Goal: Navigation & Orientation: Understand site structure

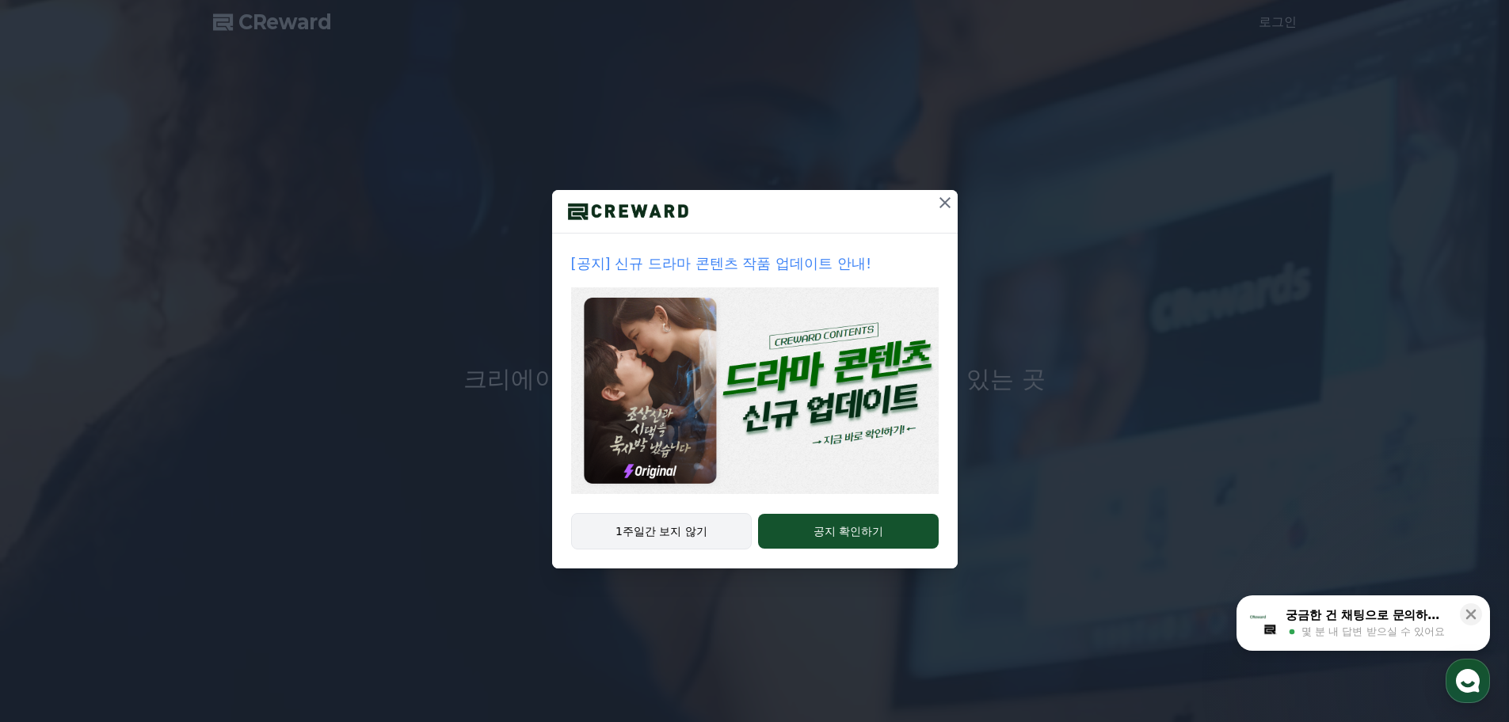
click at [642, 541] on button "1주일간 보지 않기" at bounding box center [661, 531] width 181 height 36
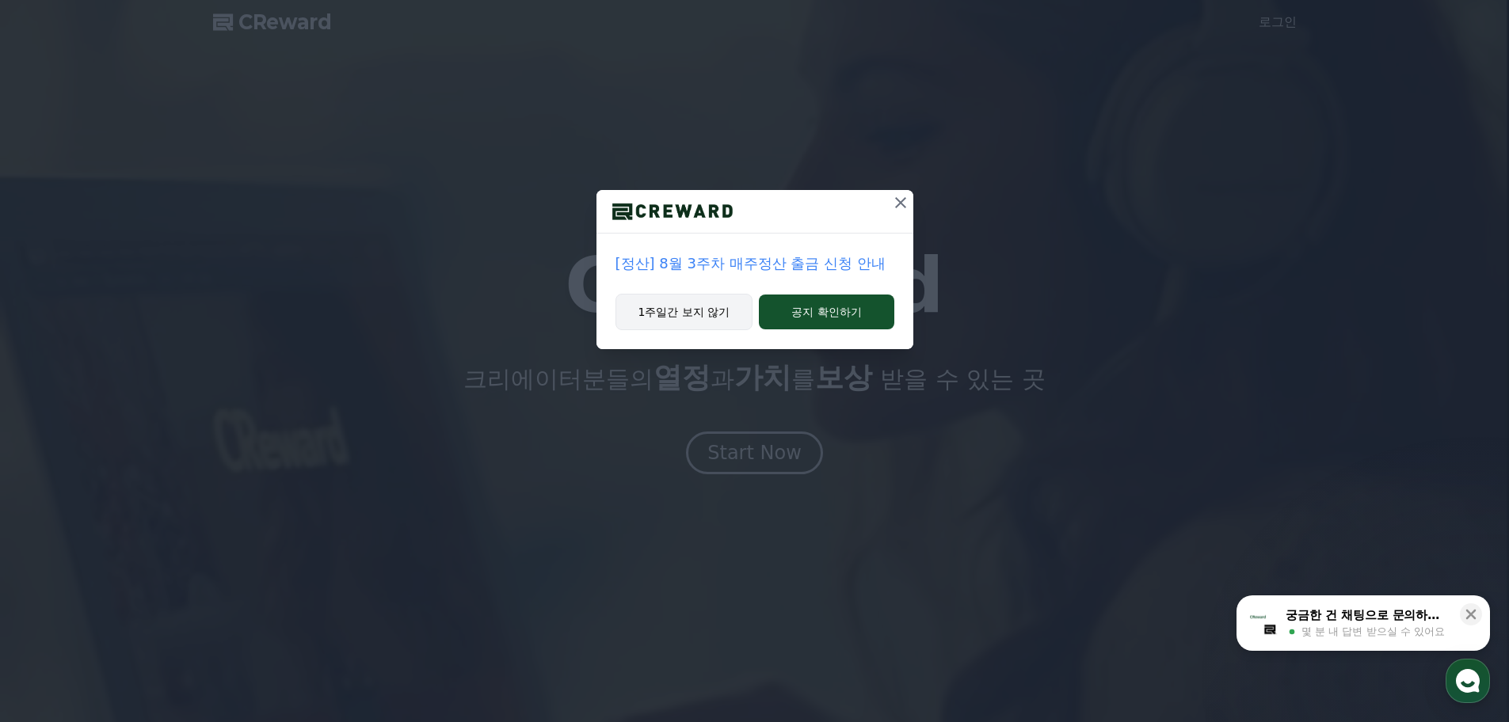
click at [717, 315] on button "1주일간 보지 않기" at bounding box center [684, 312] width 138 height 36
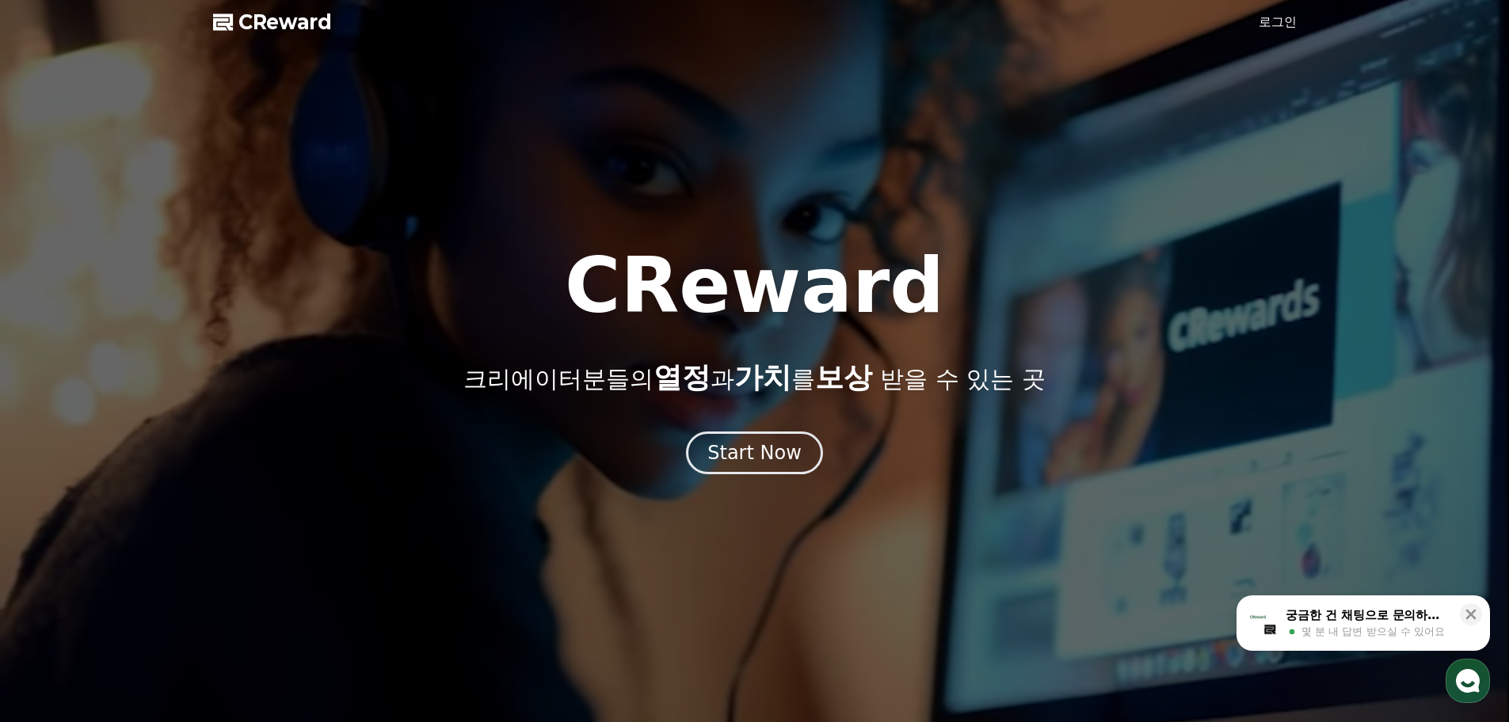
click at [1268, 20] on link "로그인" at bounding box center [1277, 22] width 38 height 19
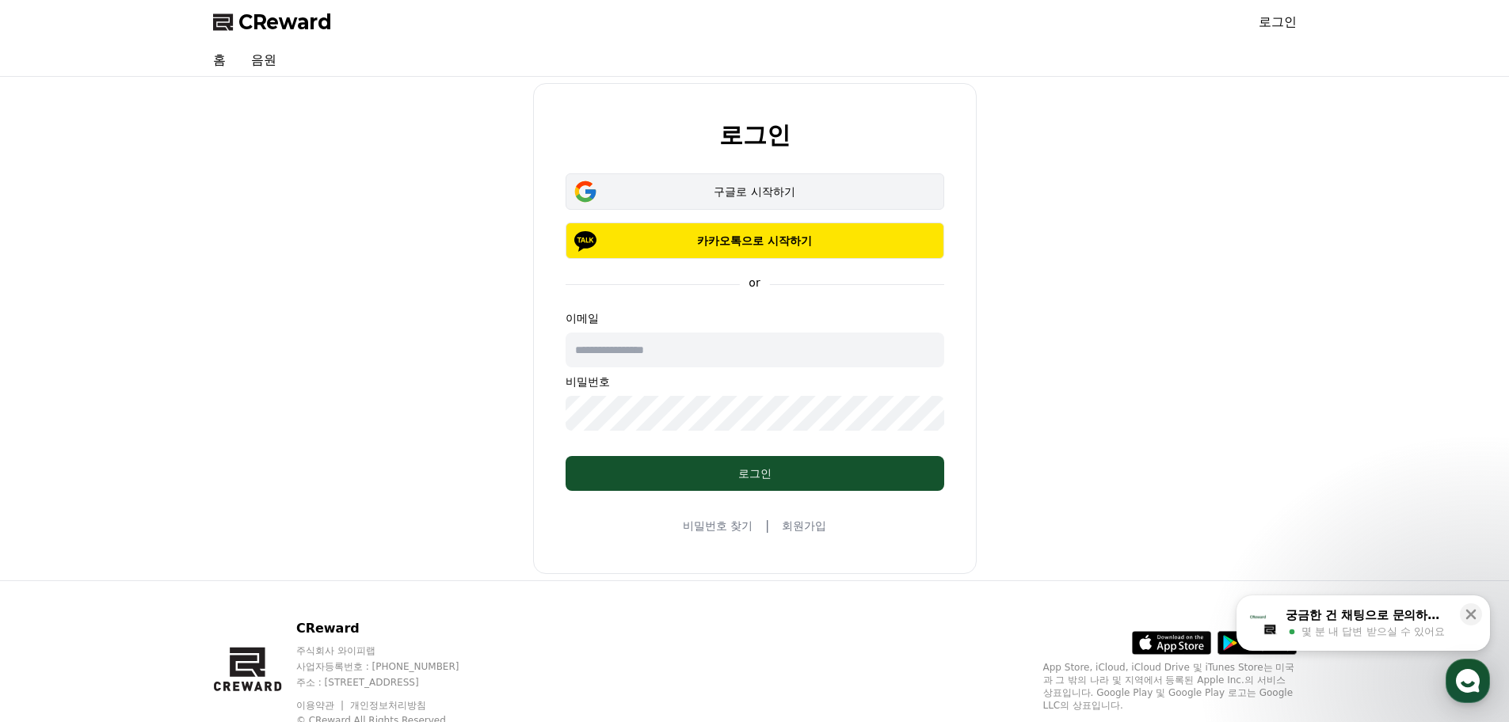
click at [794, 196] on div "구글로 시작하기" at bounding box center [754, 192] width 333 height 16
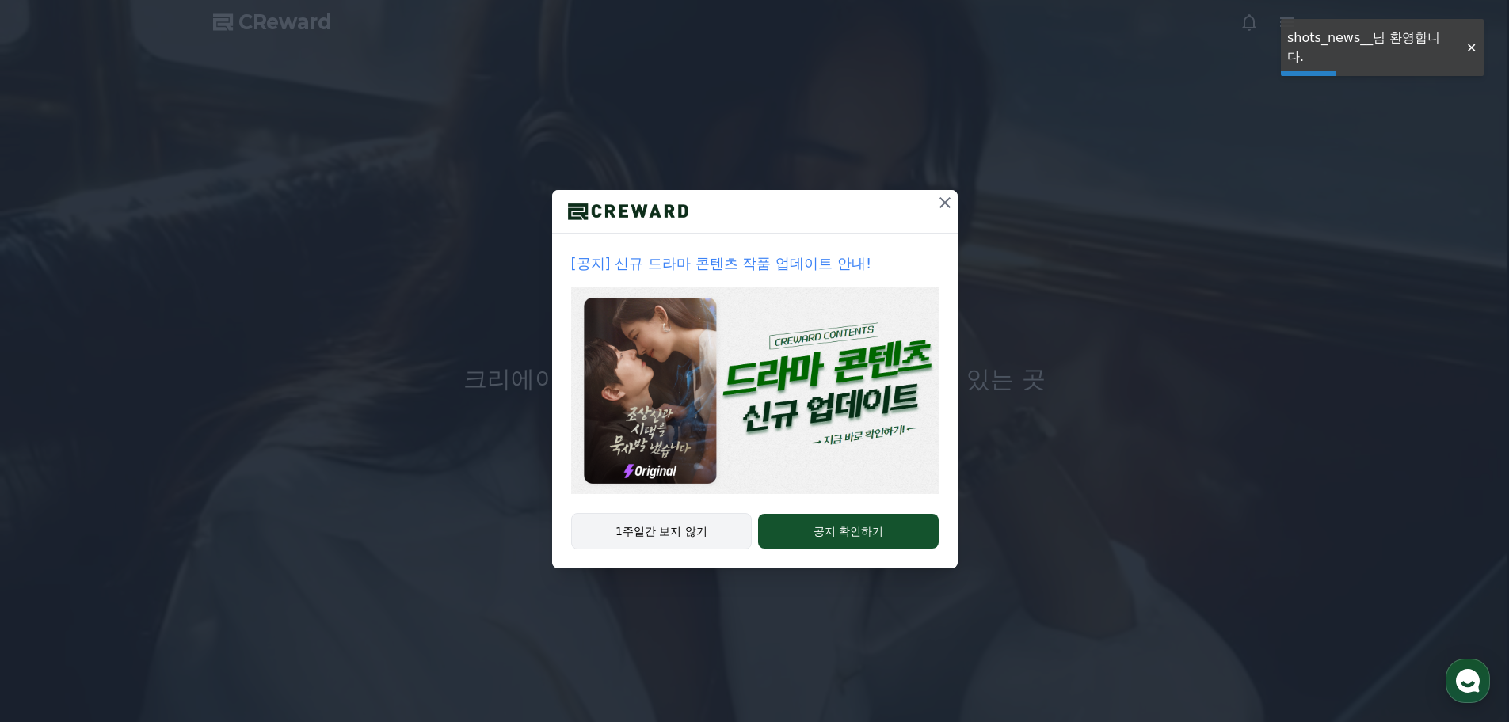
click at [705, 530] on button "1주일간 보지 않기" at bounding box center [661, 531] width 181 height 36
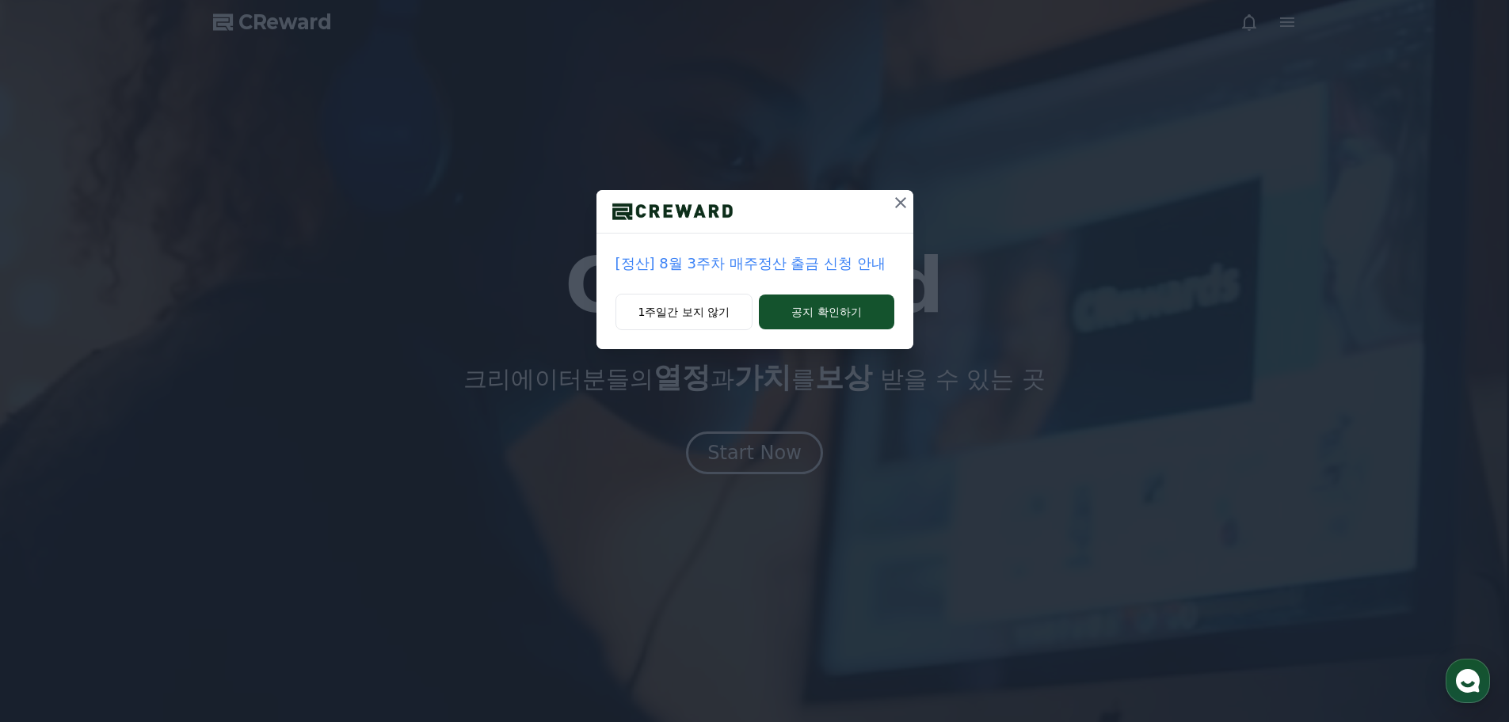
click at [900, 206] on icon at bounding box center [900, 202] width 19 height 19
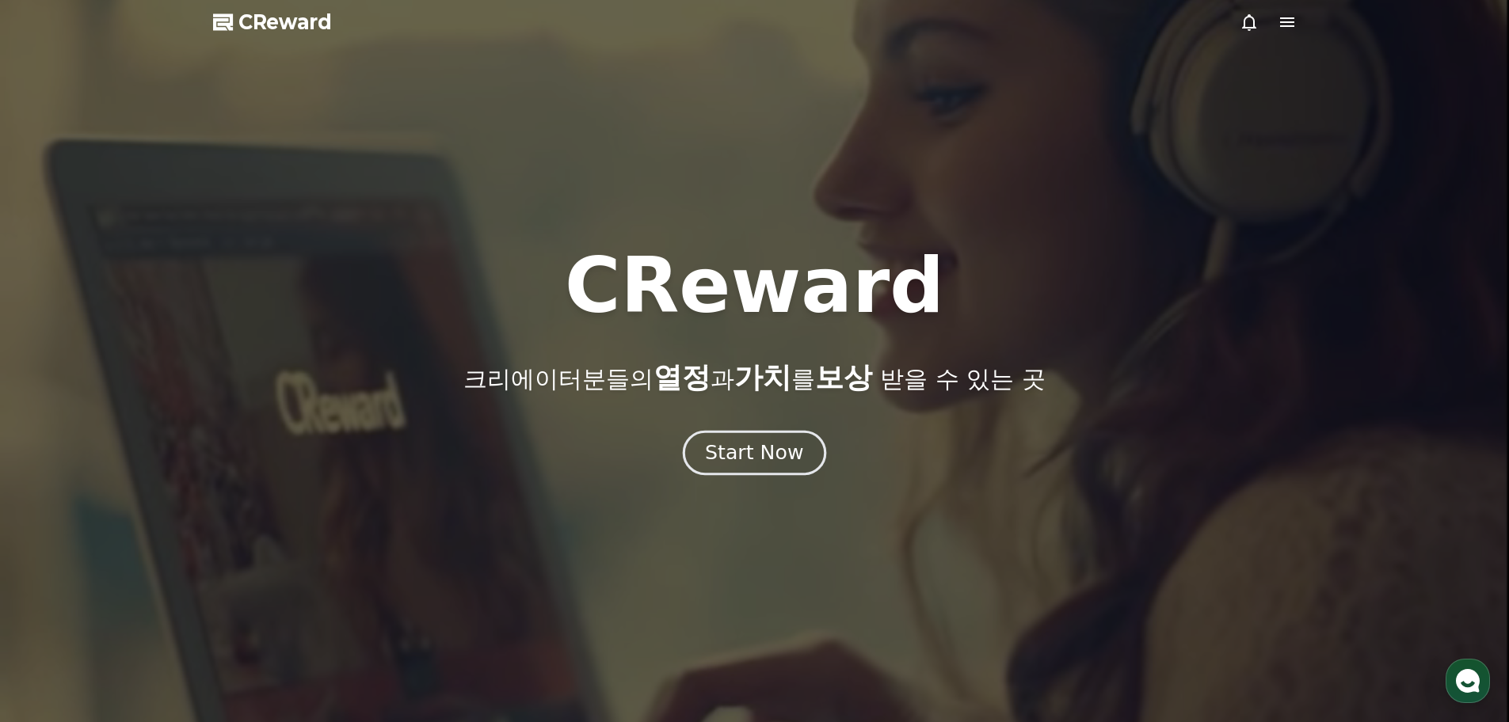
click at [725, 464] on div "Start Now" at bounding box center [754, 453] width 98 height 27
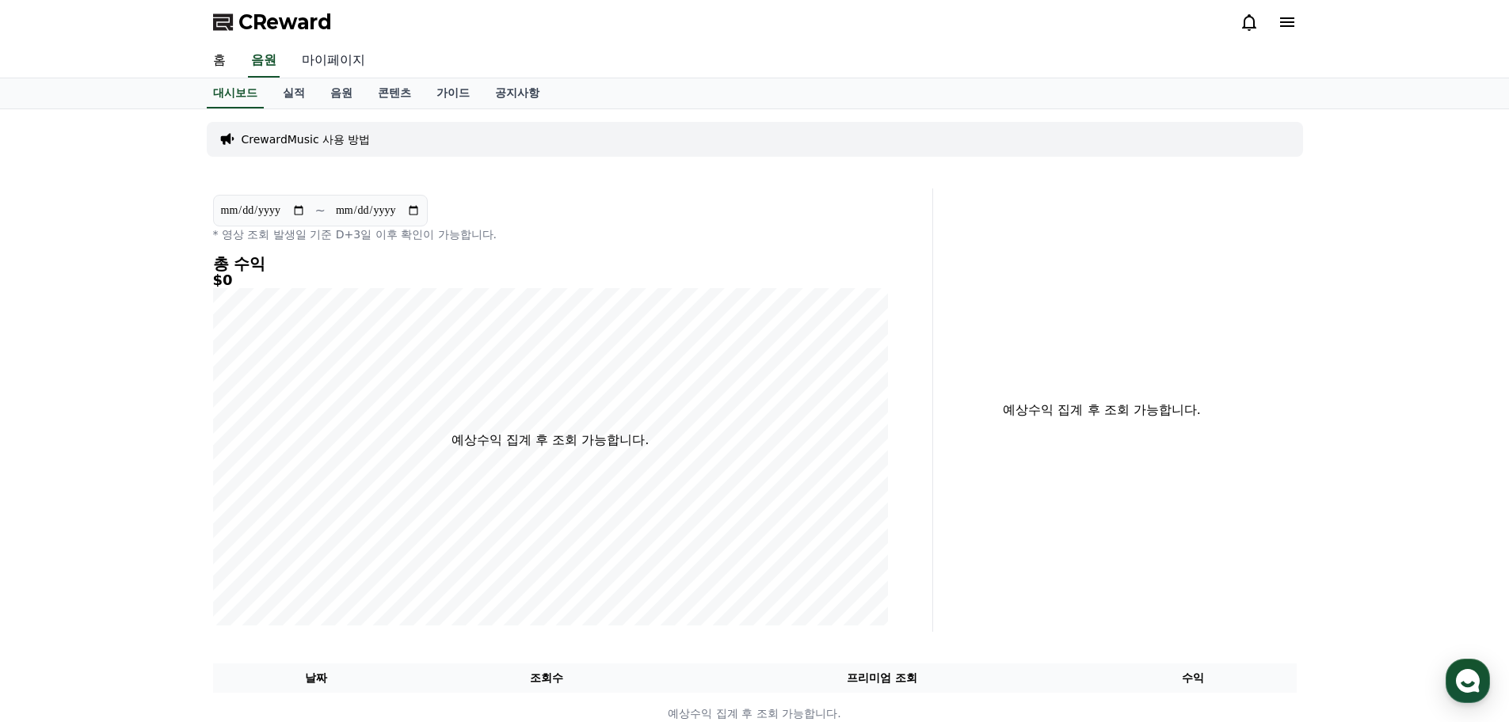
click at [322, 60] on link "마이페이지" at bounding box center [333, 60] width 89 height 33
select select "**********"
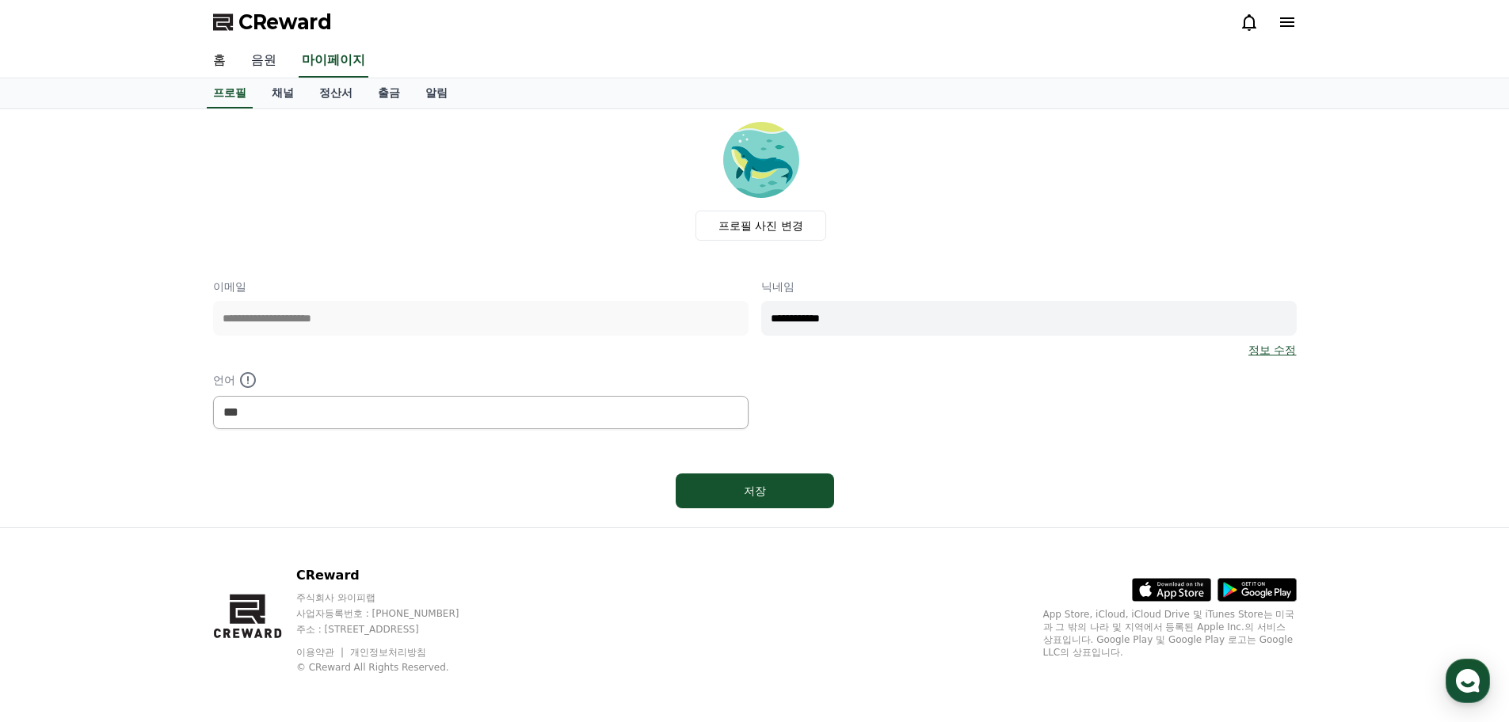
click at [256, 51] on link "음원" at bounding box center [263, 60] width 51 height 33
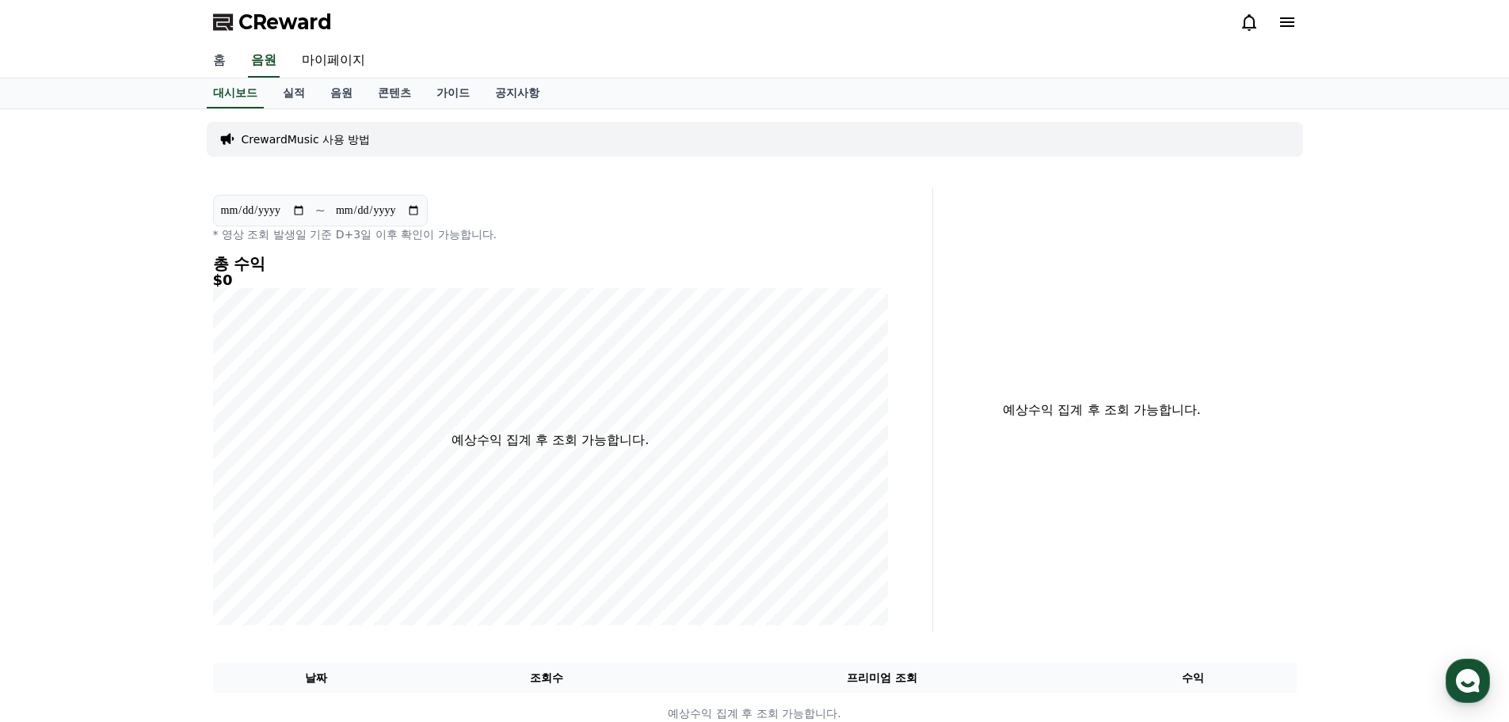
click at [220, 63] on link "홈" at bounding box center [219, 60] width 38 height 33
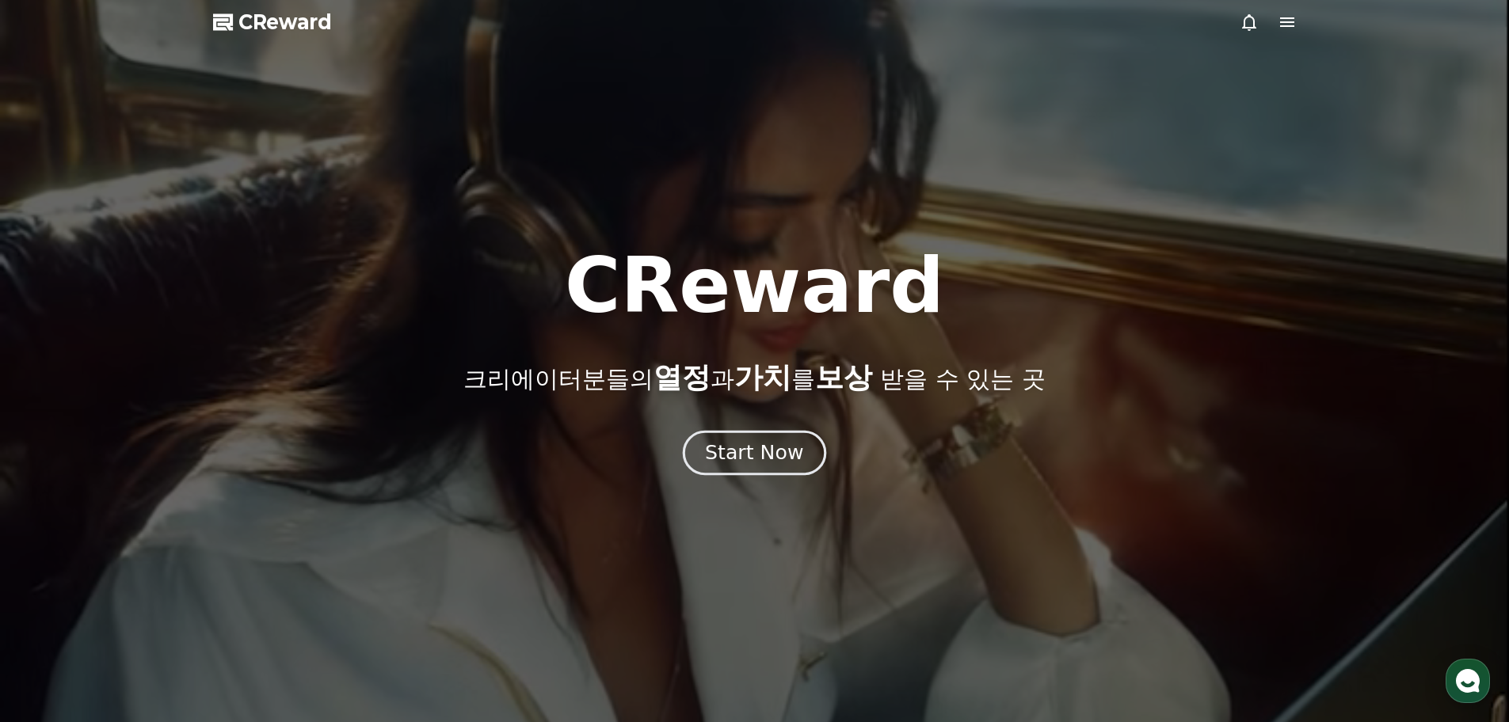
click at [706, 462] on button "Start Now" at bounding box center [754, 453] width 143 height 45
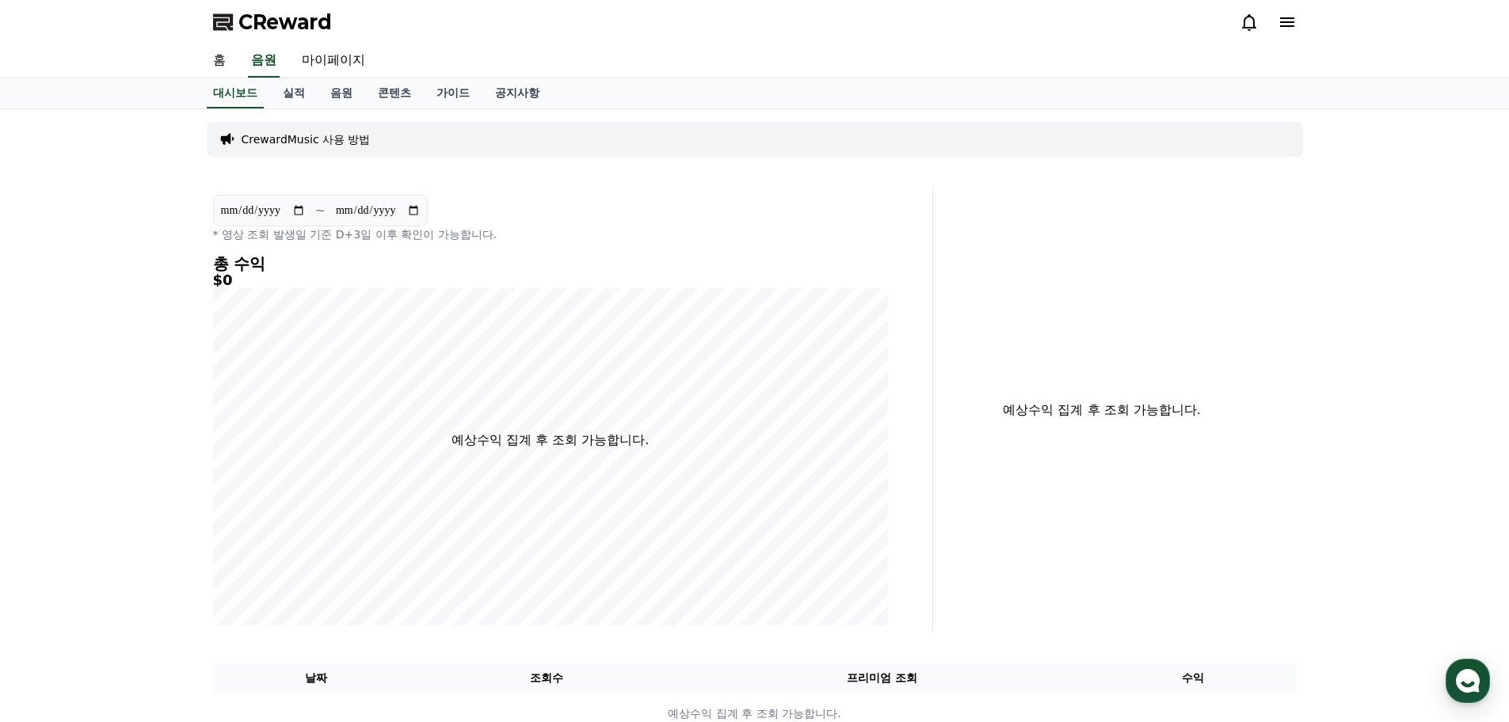
click at [333, 142] on p "CrewardMusic 사용 방법" at bounding box center [306, 139] width 129 height 16
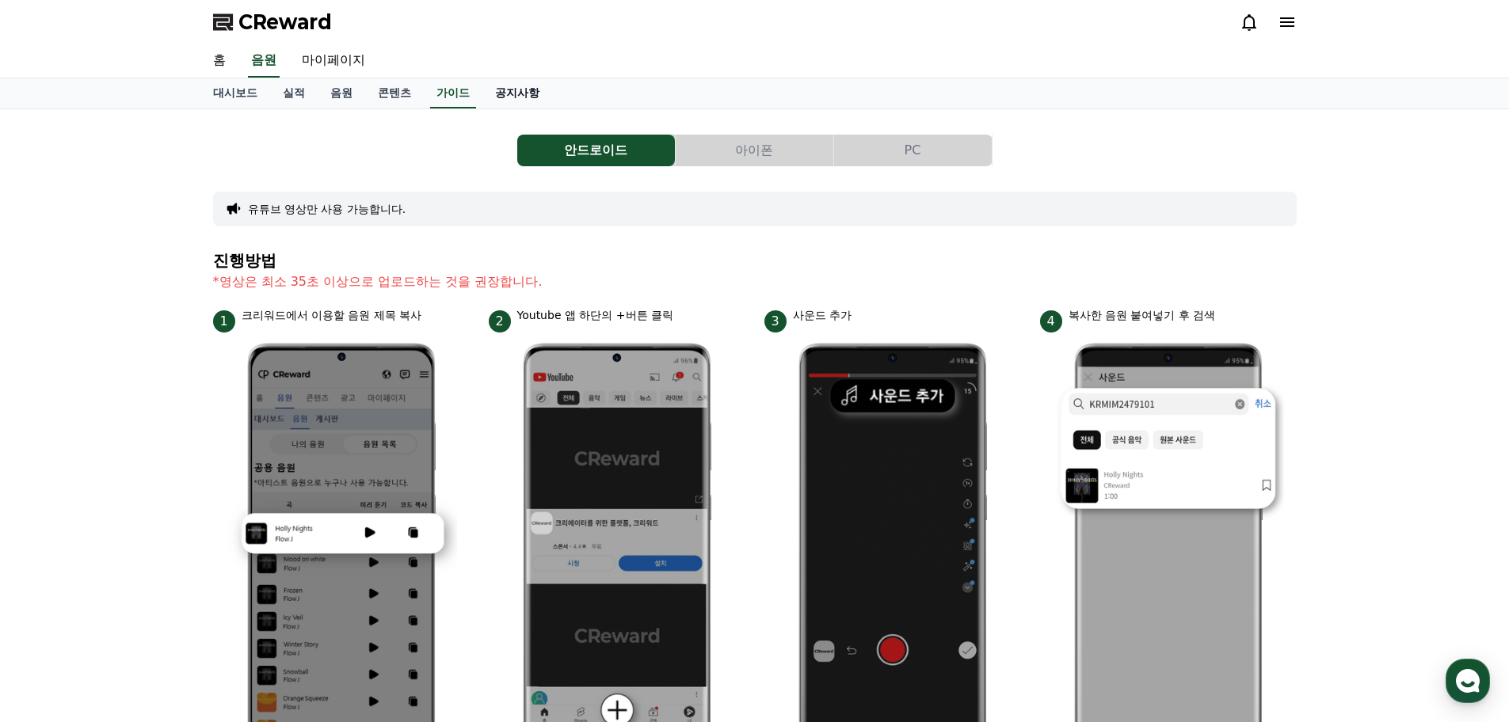
click at [497, 90] on link "공지사항" at bounding box center [517, 93] width 70 height 30
click at [409, 91] on link "콘텐츠" at bounding box center [394, 93] width 59 height 30
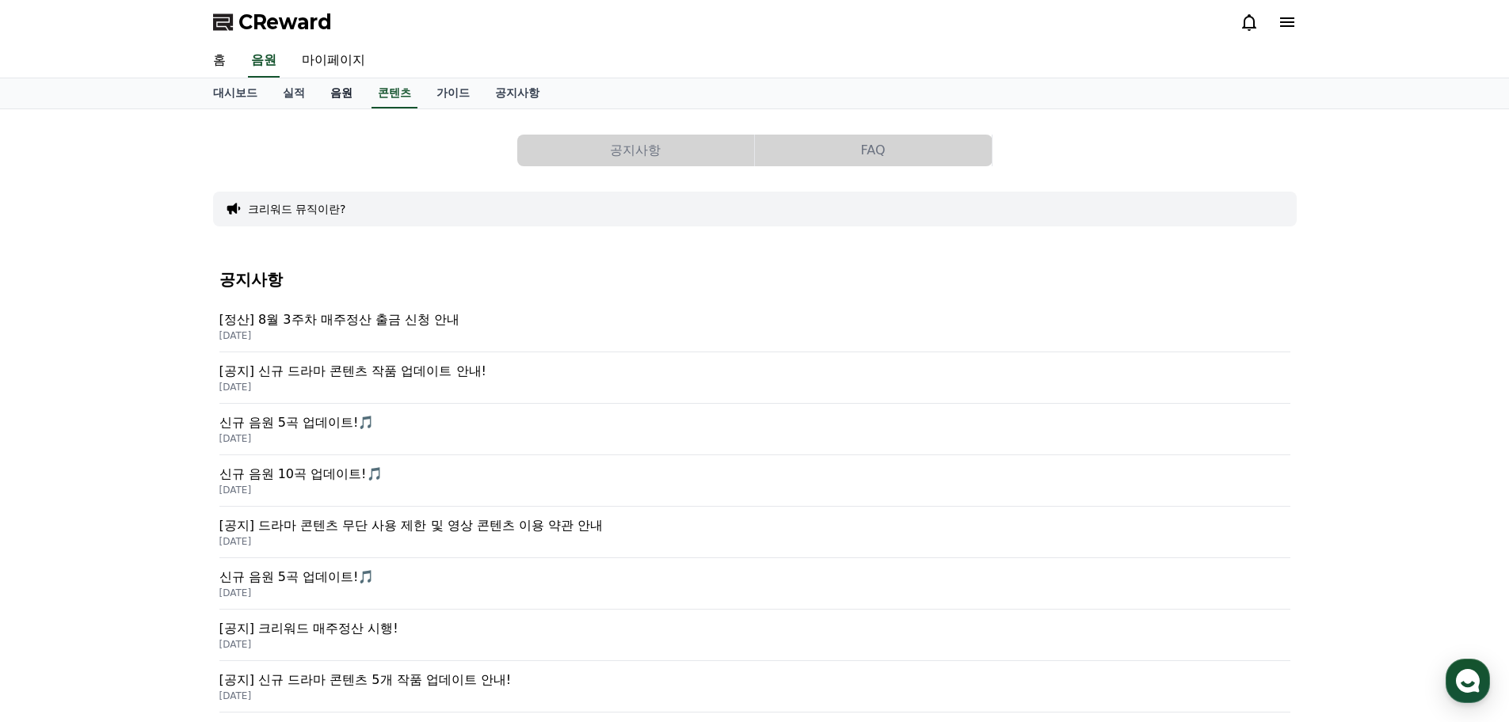
click at [342, 85] on link "음원" at bounding box center [342, 93] width 48 height 30
click at [287, 93] on link "실적" at bounding box center [294, 93] width 48 height 30
click at [246, 93] on link "대시보드" at bounding box center [235, 93] width 70 height 30
